Goal: Find specific page/section: Find specific page/section

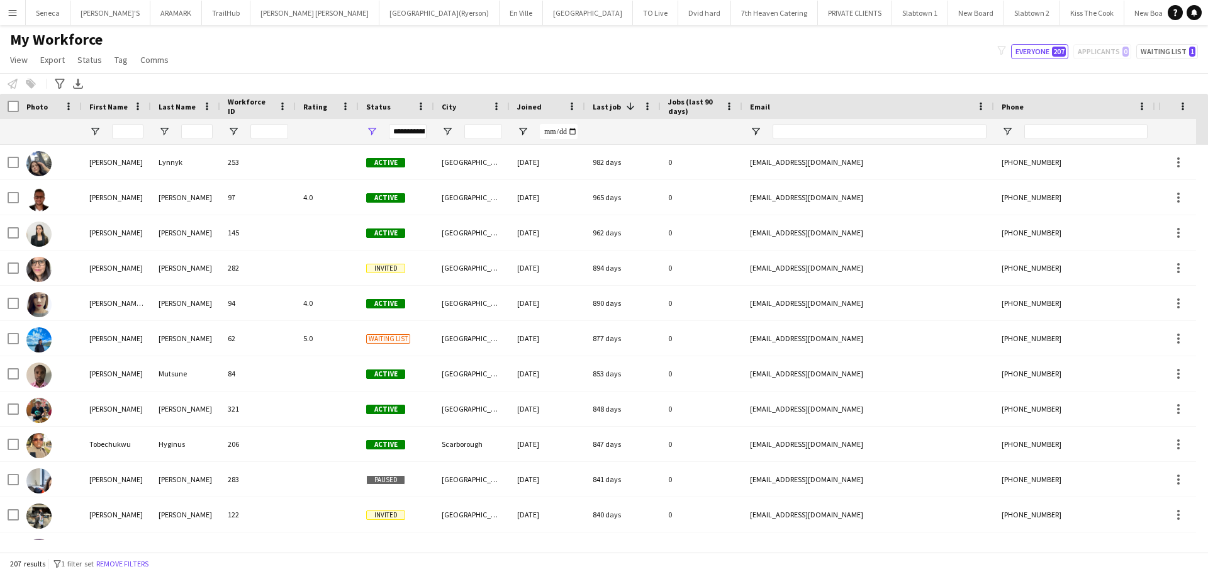
click at [20, 14] on button "Menu" at bounding box center [12, 12] width 25 height 25
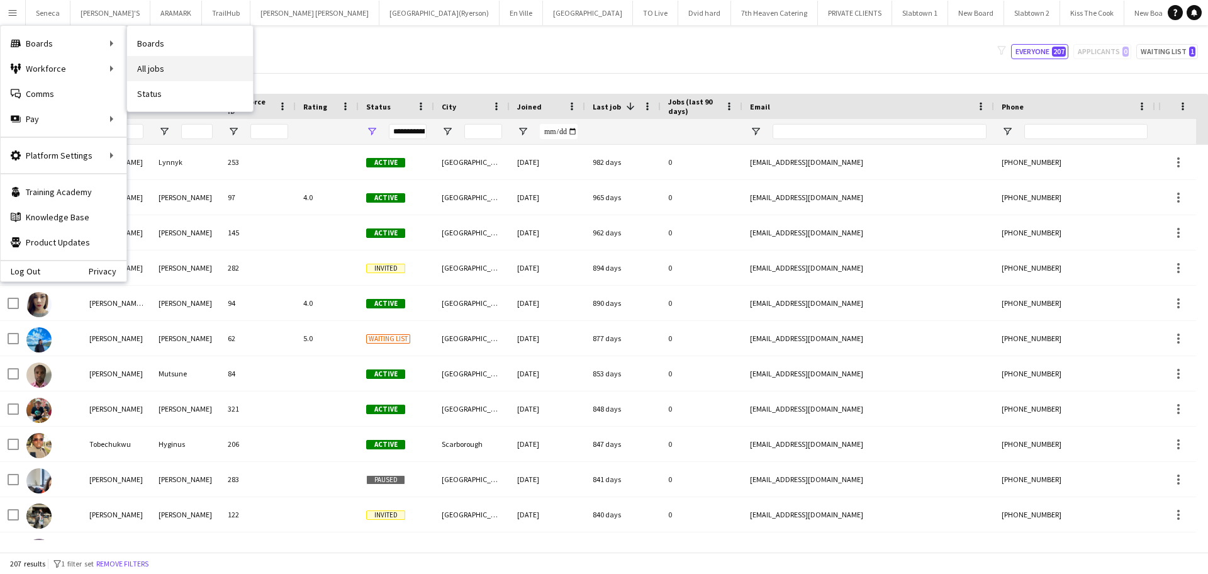
click at [148, 73] on link "All jobs" at bounding box center [190, 68] width 126 height 25
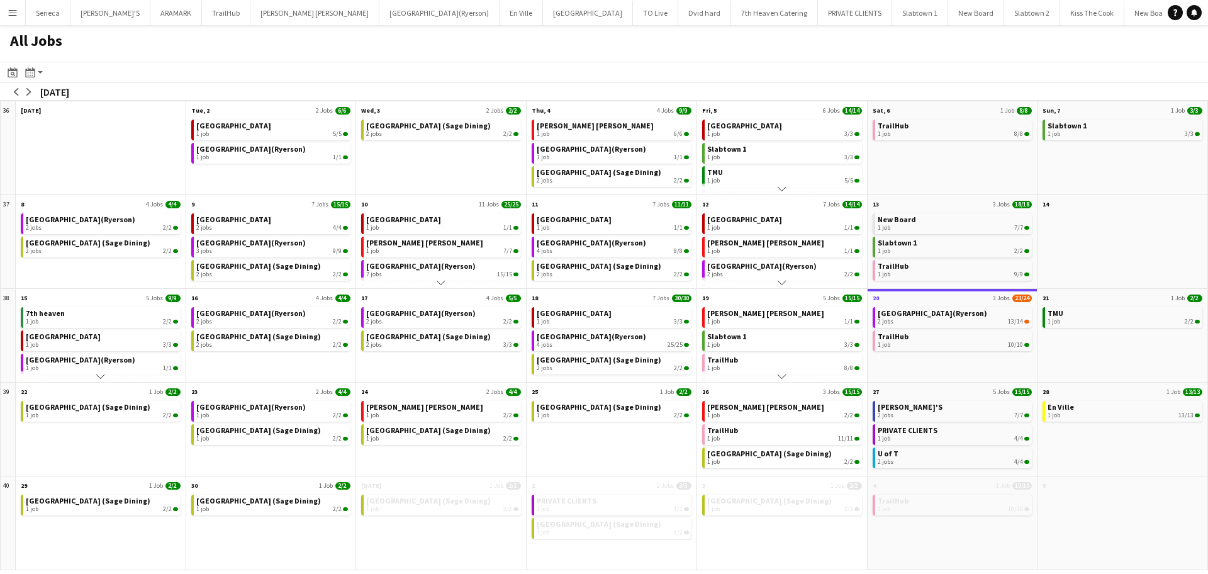
click at [110, 400] on div "[GEOGRAPHIC_DATA] (Sage Dining) 1 job 2/2" at bounding box center [101, 436] width 170 height 77
click at [116, 406] on span "[GEOGRAPHIC_DATA] (Sage Dining)" at bounding box center [88, 406] width 125 height 9
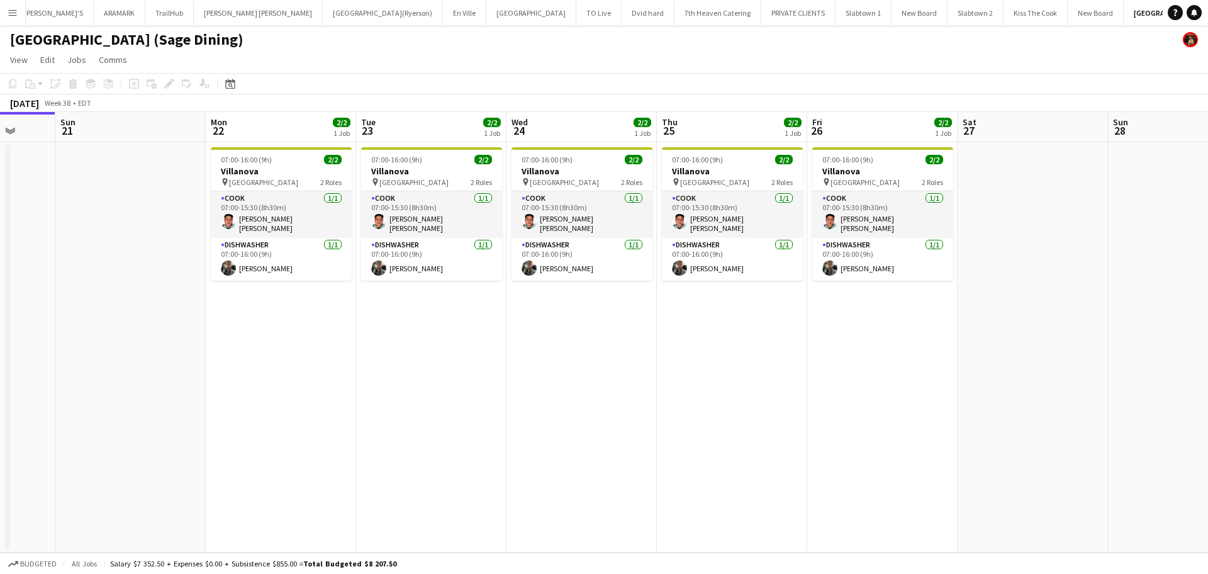
scroll to position [0, 394]
drag, startPoint x: 654, startPoint y: 437, endPoint x: 410, endPoint y: 362, distance: 255.3
click at [410, 362] on app-calendar-viewport "Thu 18 2/2 2 Jobs Fri 19 3/3 2 Jobs Sat 20 Sun 21 Mon 22 2/2 1 Job Tue 23 2/2 1…" at bounding box center [604, 332] width 1208 height 440
click at [1011, 462] on app-date-cell at bounding box center [1034, 347] width 150 height 410
